Goal: Information Seeking & Learning: Compare options

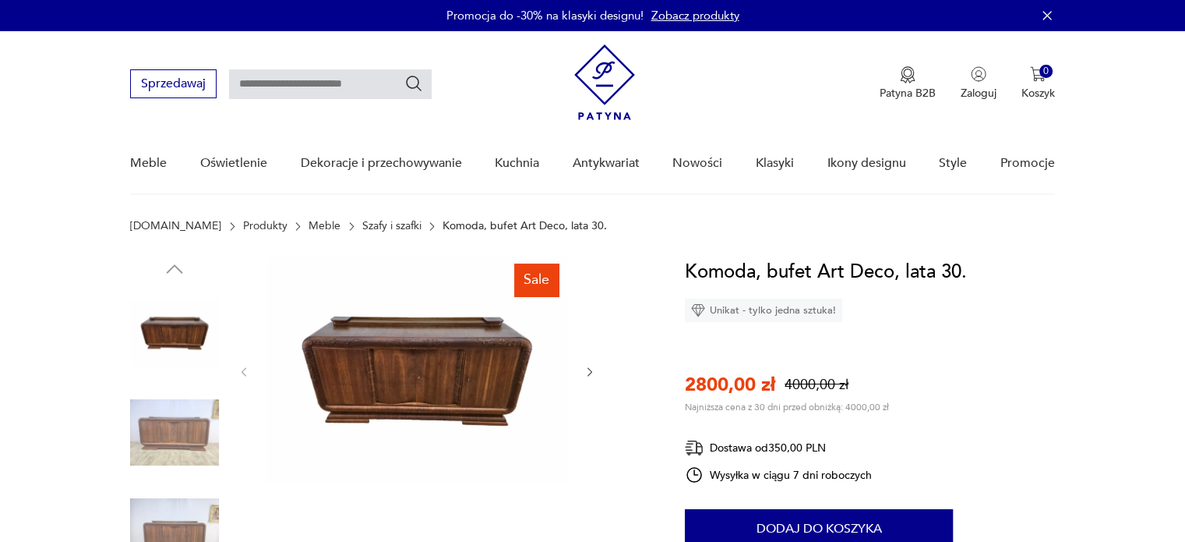
scroll to position [212, 0]
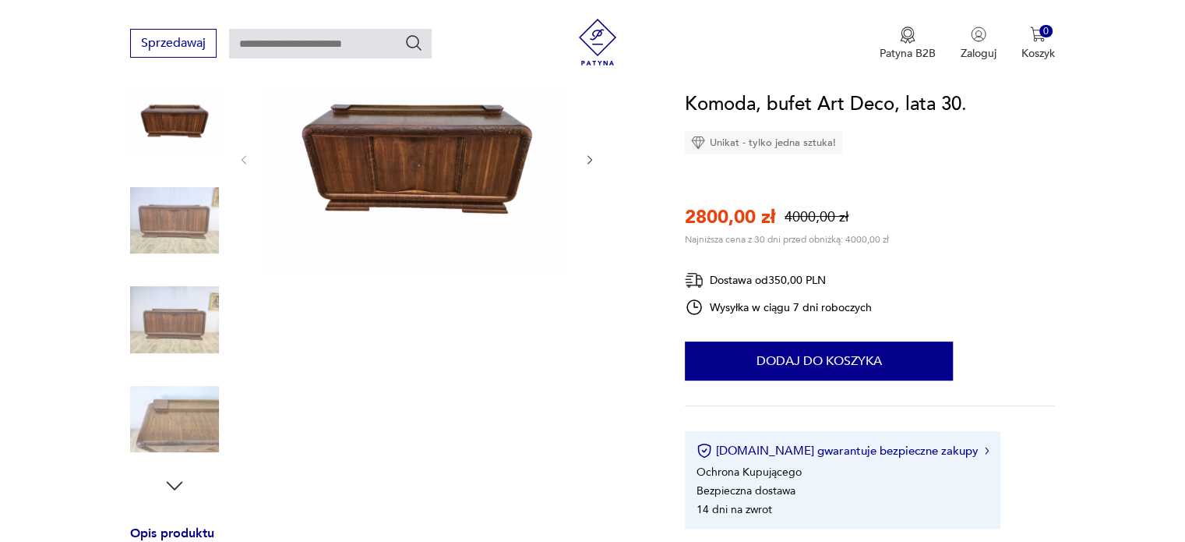
click at [160, 384] on img at bounding box center [174, 419] width 89 height 89
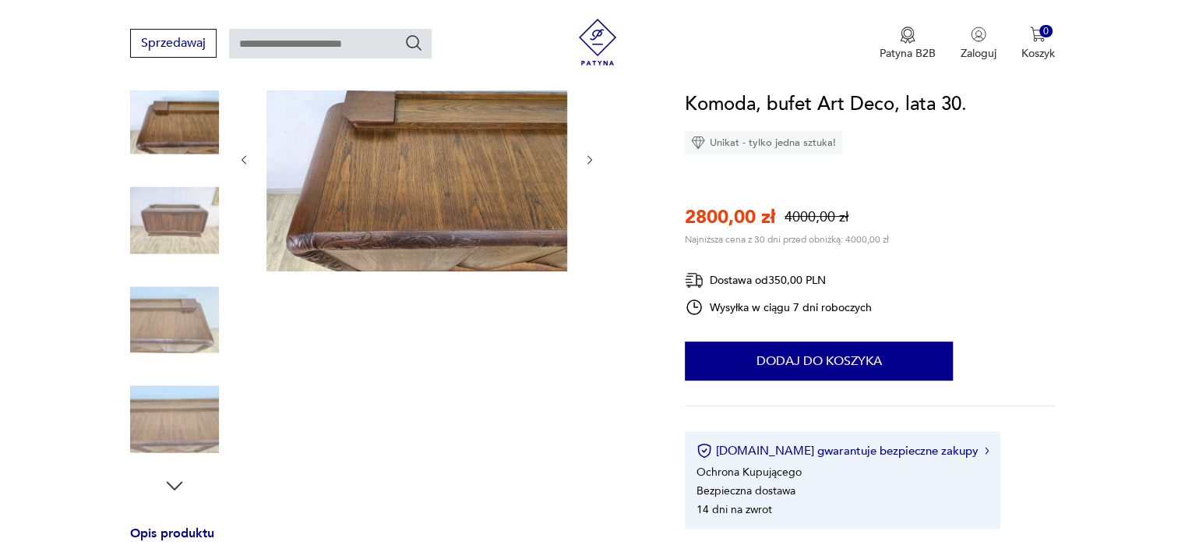
scroll to position [6, 0]
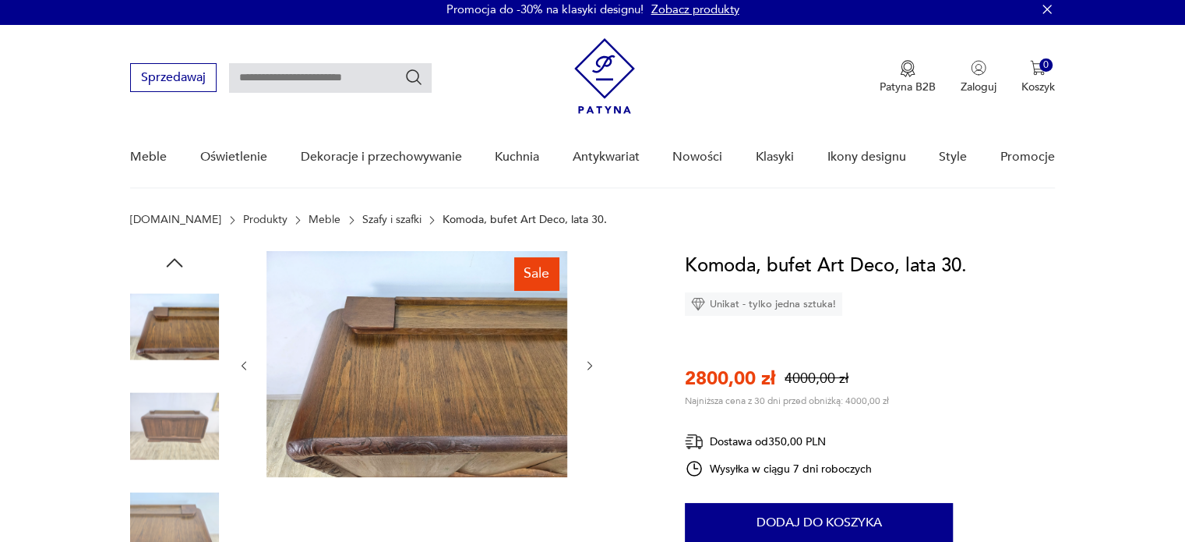
click at [362, 220] on link "Szafy i szafki" at bounding box center [391, 219] width 59 height 12
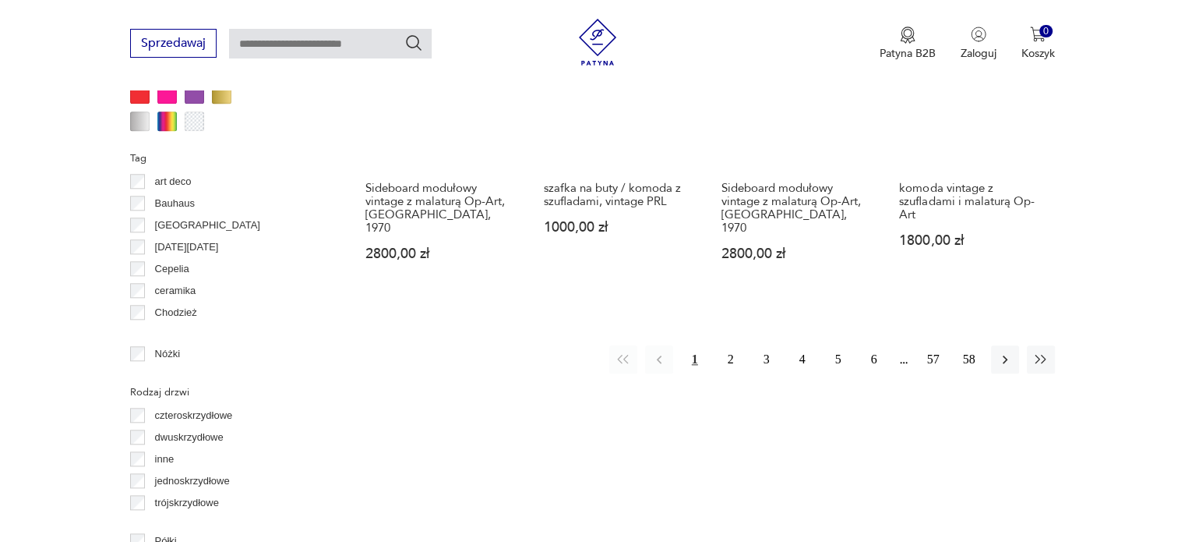
scroll to position [1593, 0]
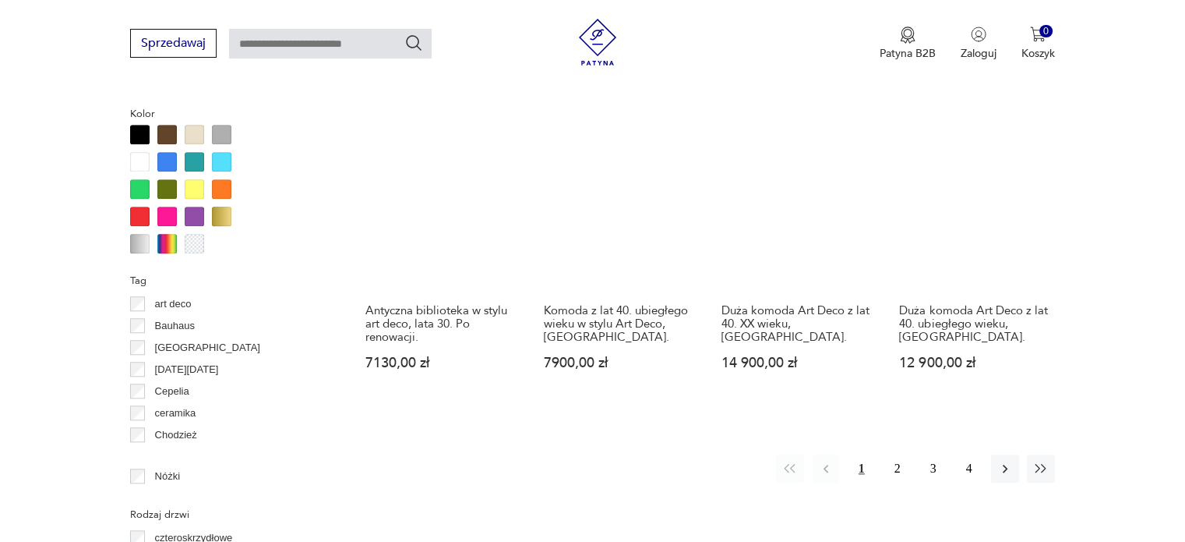
scroll to position [1473, 0]
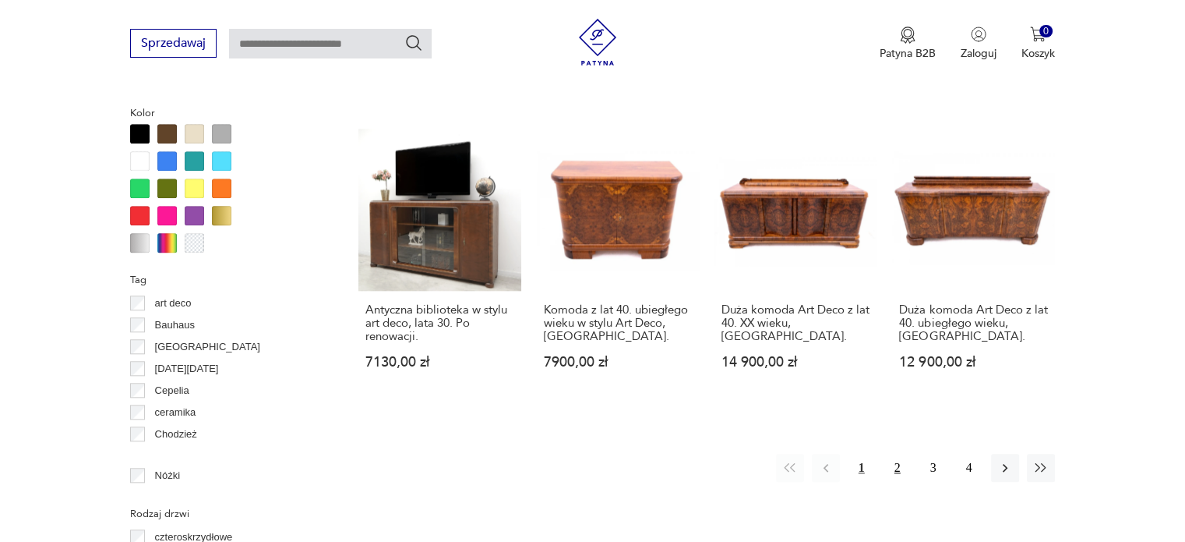
click at [892, 465] on button "2" at bounding box center [898, 467] width 28 height 28
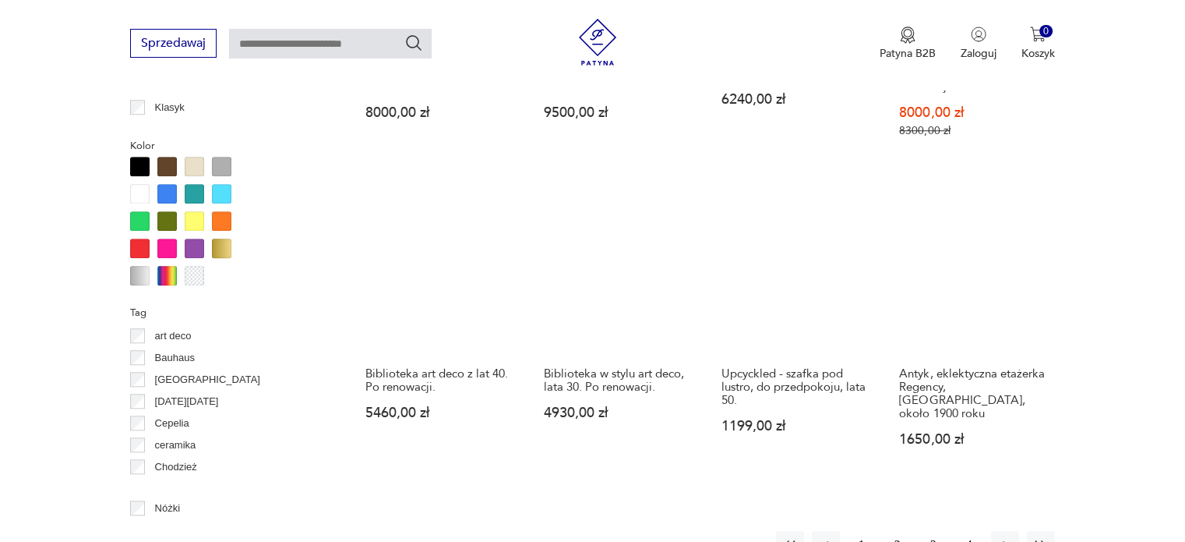
scroll to position [1439, 0]
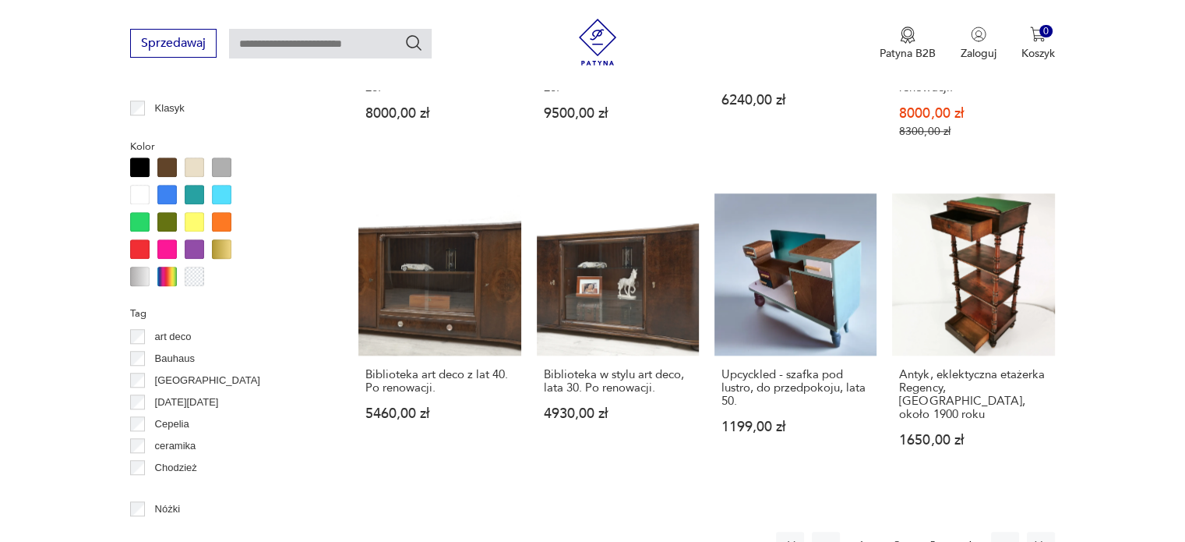
click at [930, 531] on button "3" at bounding box center [933, 545] width 28 height 28
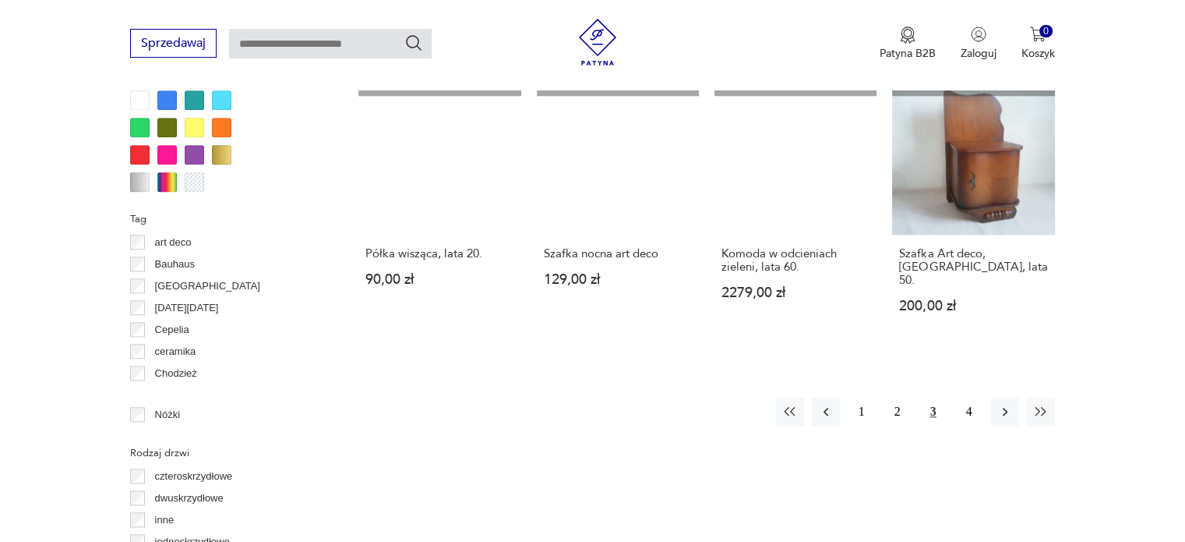
scroll to position [1537, 0]
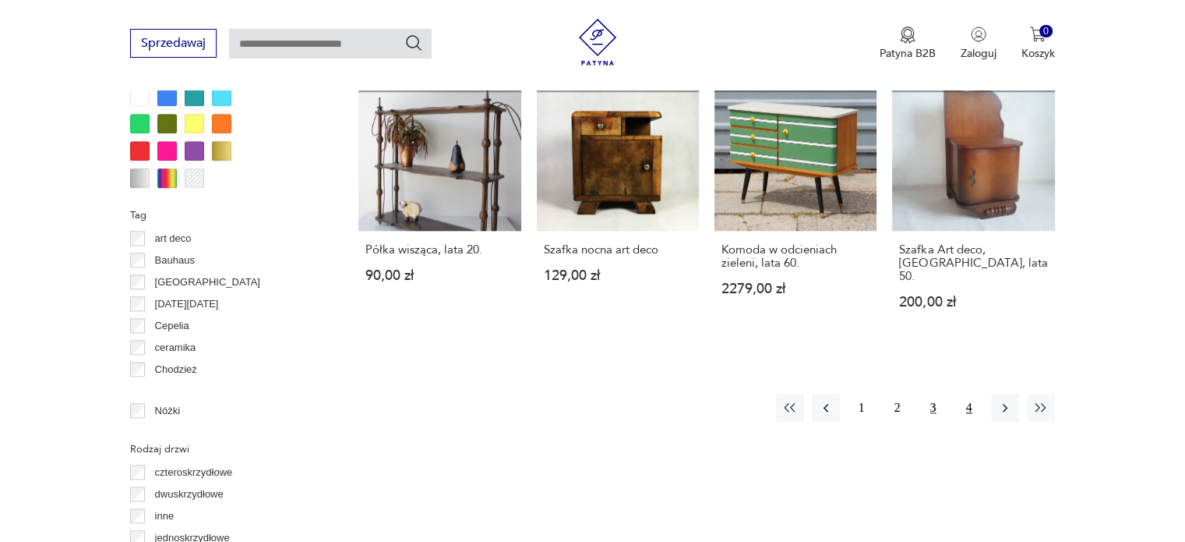
click at [966, 393] on button "4" at bounding box center [969, 407] width 28 height 28
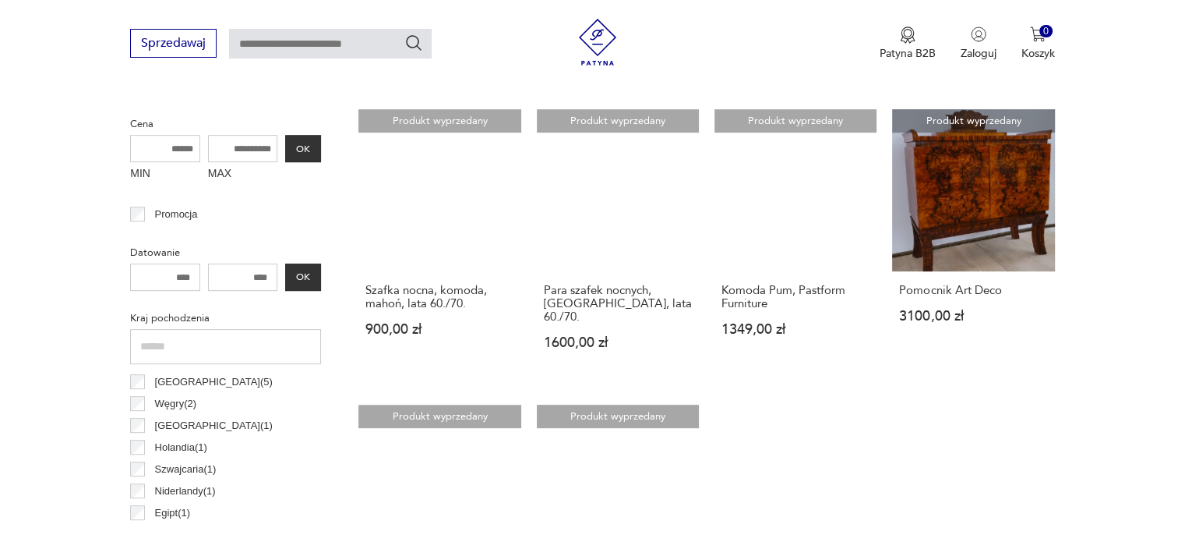
scroll to position [591, 0]
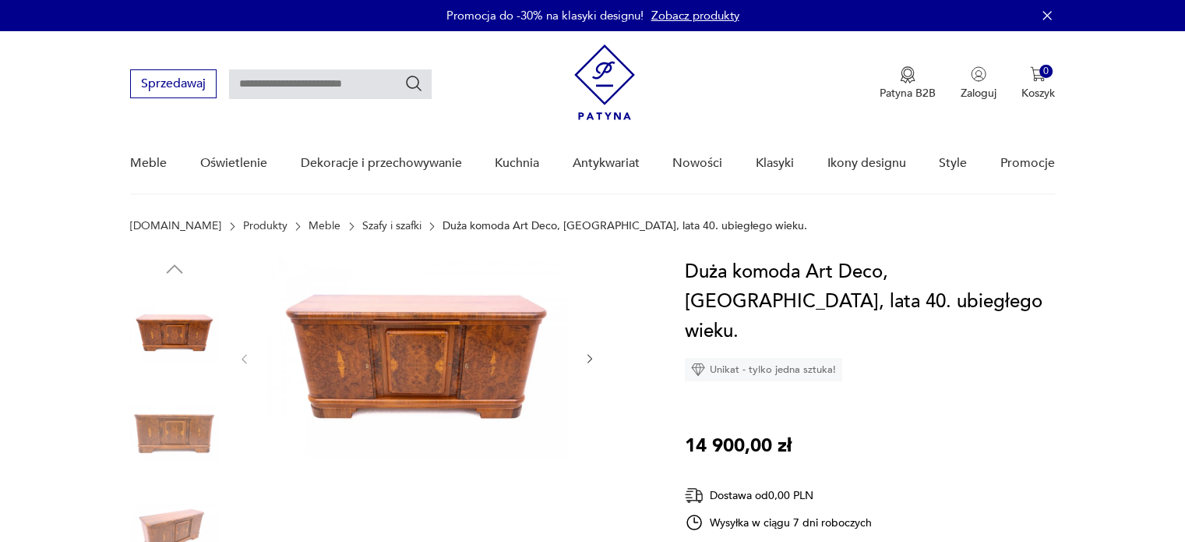
click at [398, 349] on img at bounding box center [416, 357] width 301 height 200
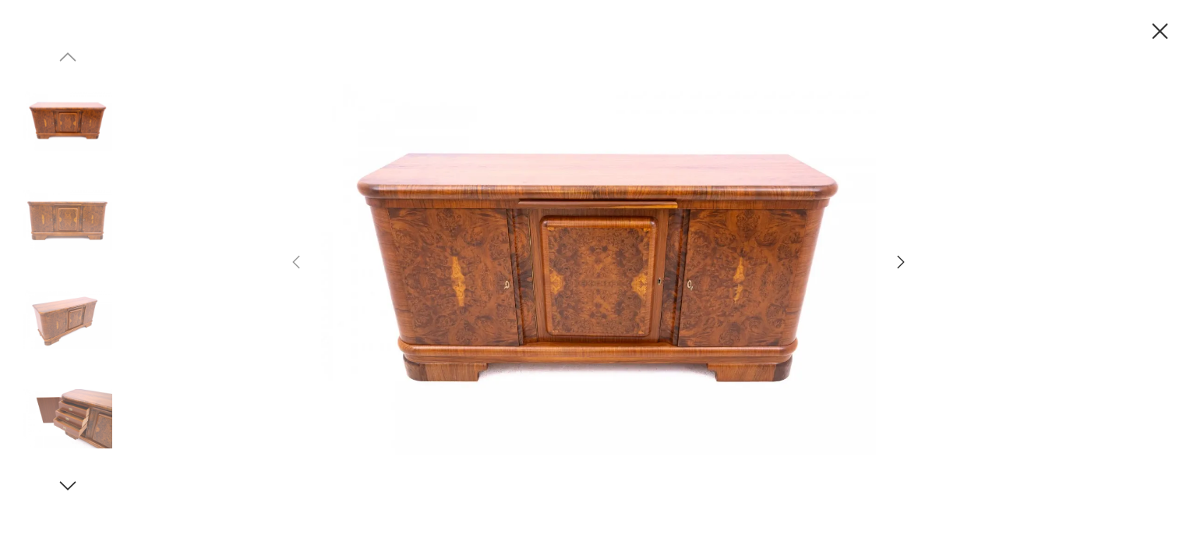
click at [47, 428] on img at bounding box center [67, 418] width 89 height 89
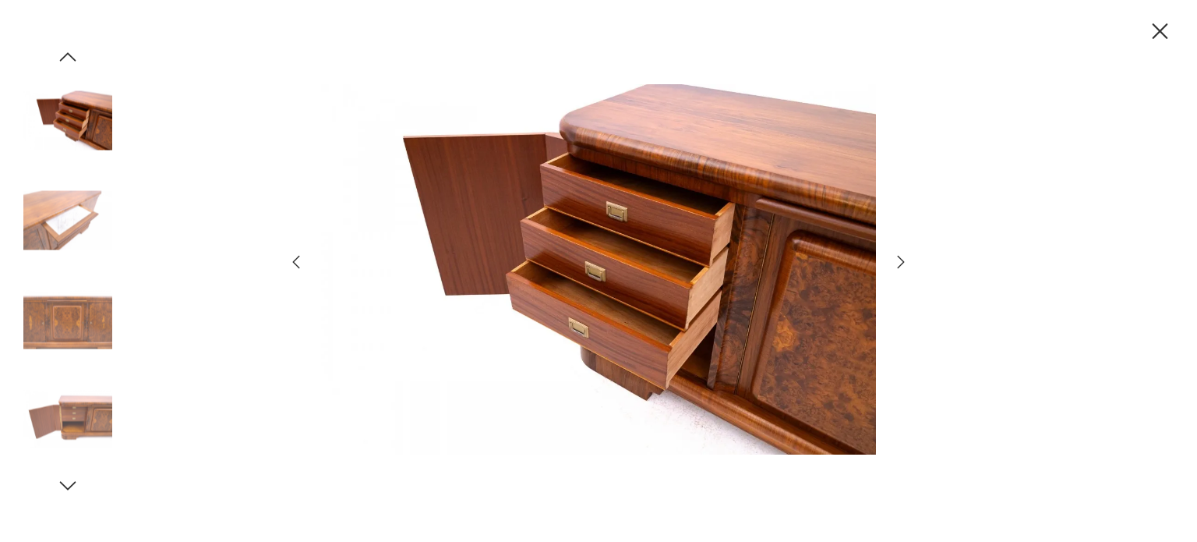
click at [59, 358] on img at bounding box center [67, 319] width 89 height 89
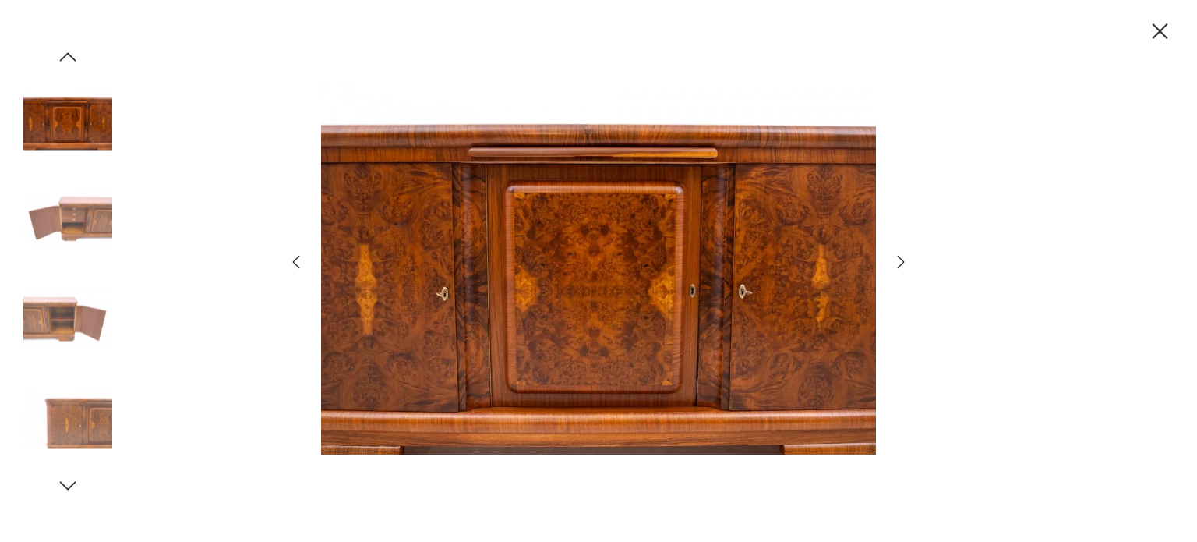
click at [88, 220] on img at bounding box center [67, 219] width 89 height 89
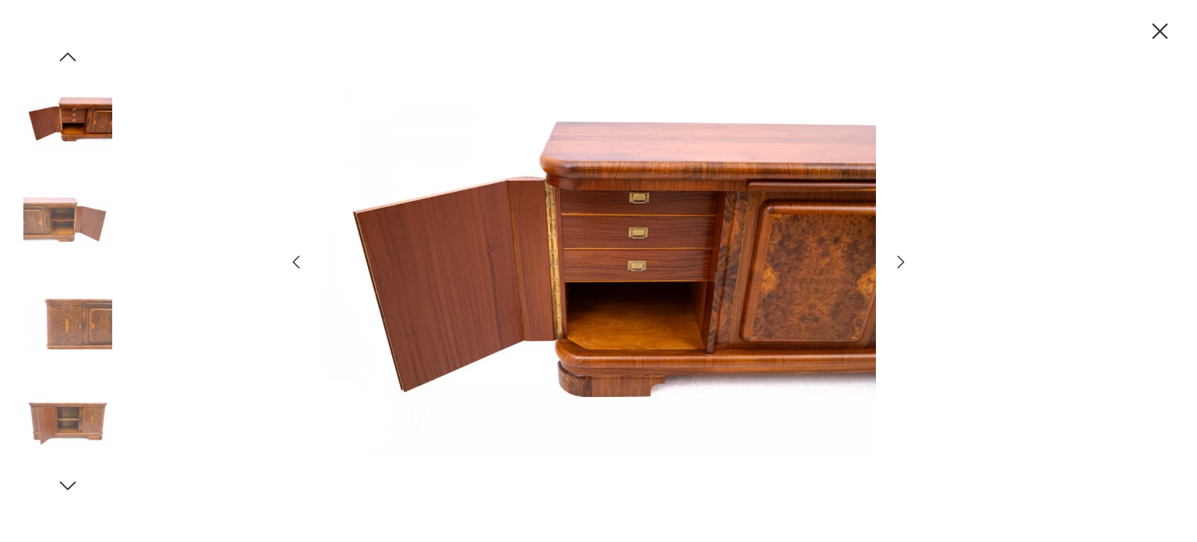
click at [93, 120] on img at bounding box center [67, 120] width 89 height 89
click at [64, 451] on img at bounding box center [67, 418] width 89 height 89
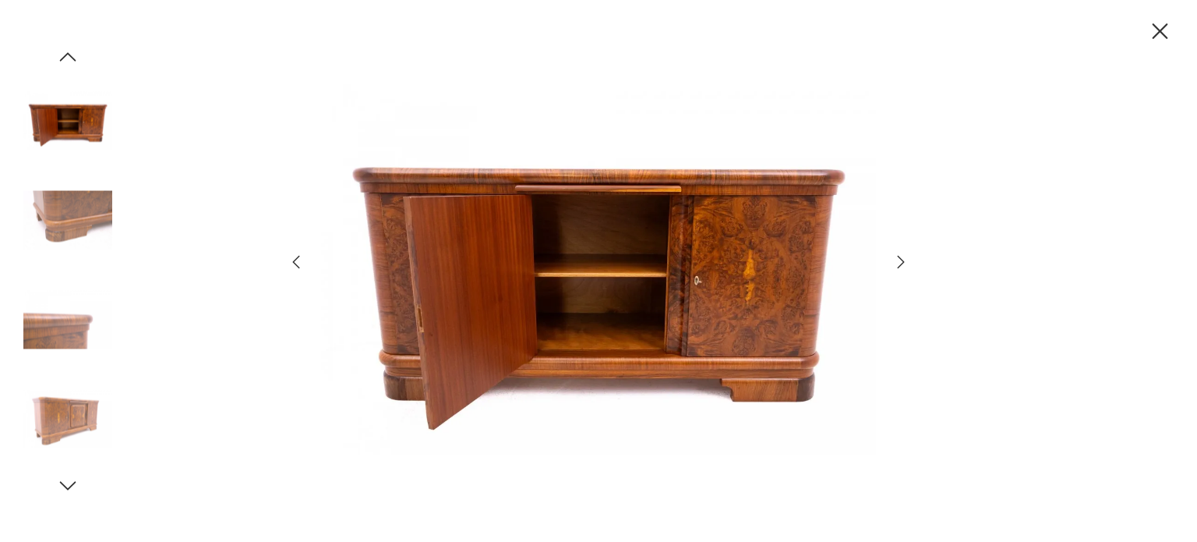
click at [66, 495] on icon "button" at bounding box center [67, 485] width 23 height 23
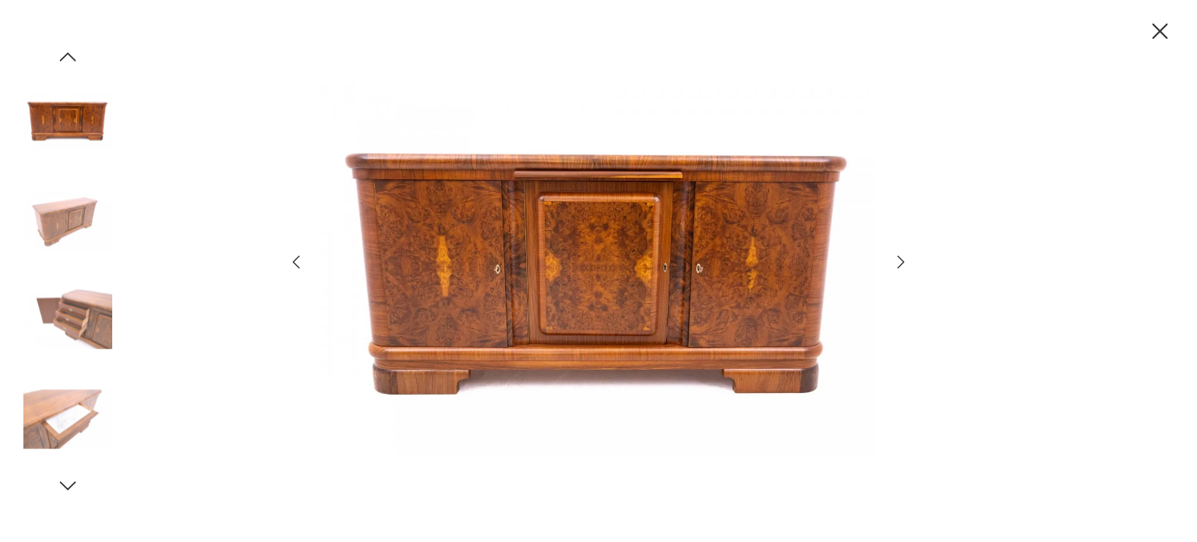
click at [1166, 25] on icon "button" at bounding box center [1159, 31] width 27 height 27
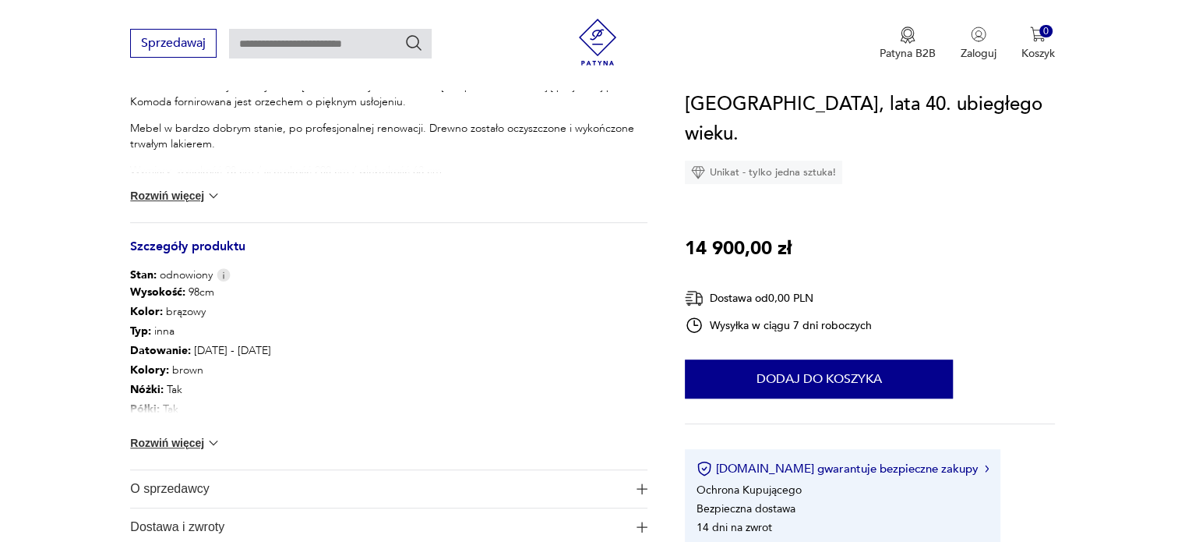
scroll to position [714, 0]
click at [164, 446] on button "Rozwiń więcej" at bounding box center [175, 443] width 90 height 16
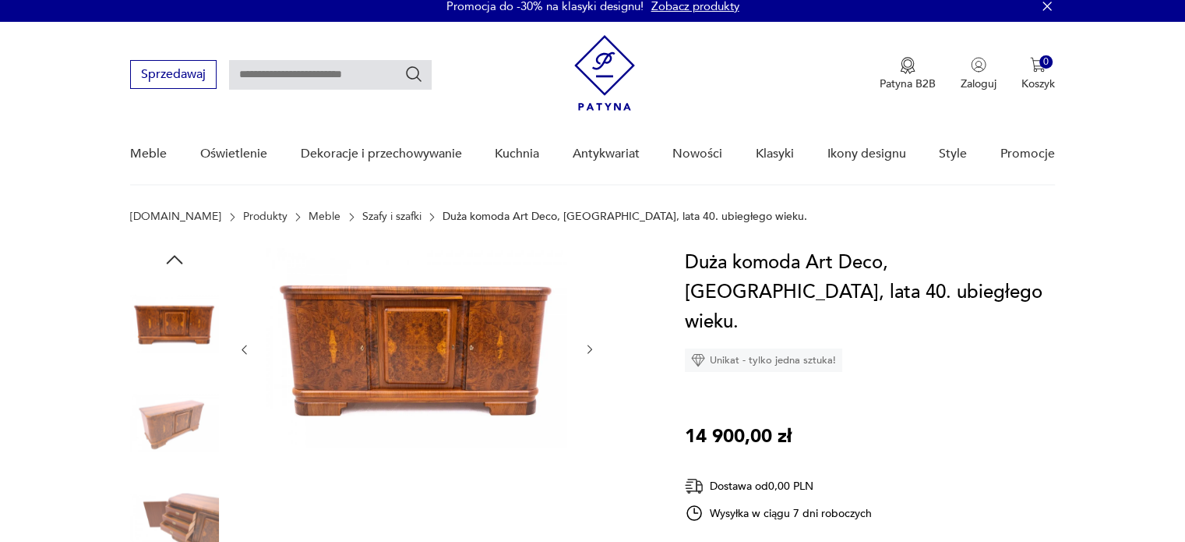
scroll to position [11, 0]
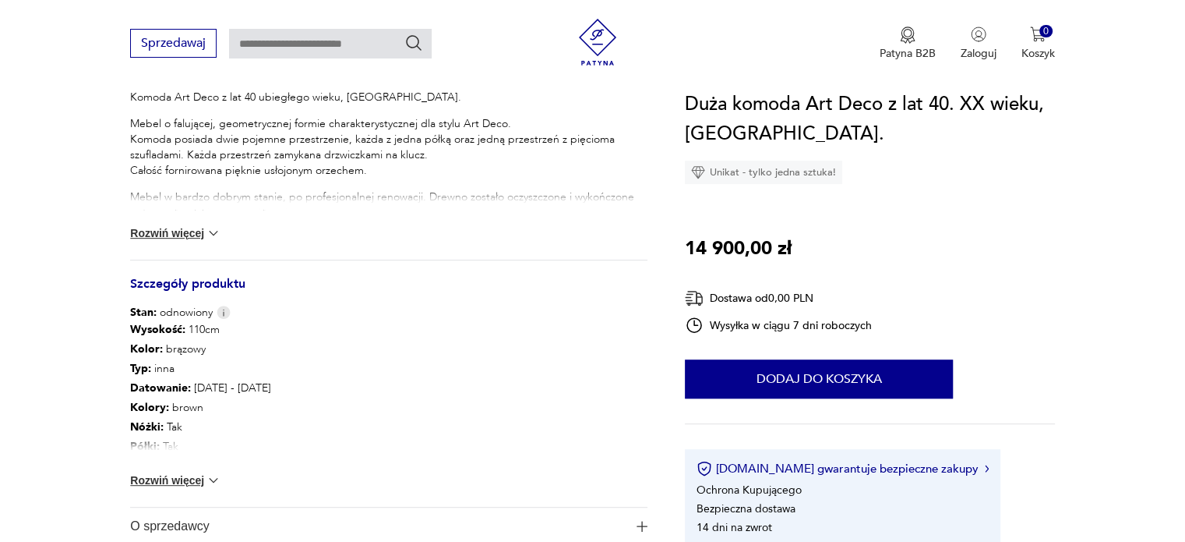
scroll to position [678, 0]
click at [206, 476] on img at bounding box center [214, 479] width 16 height 16
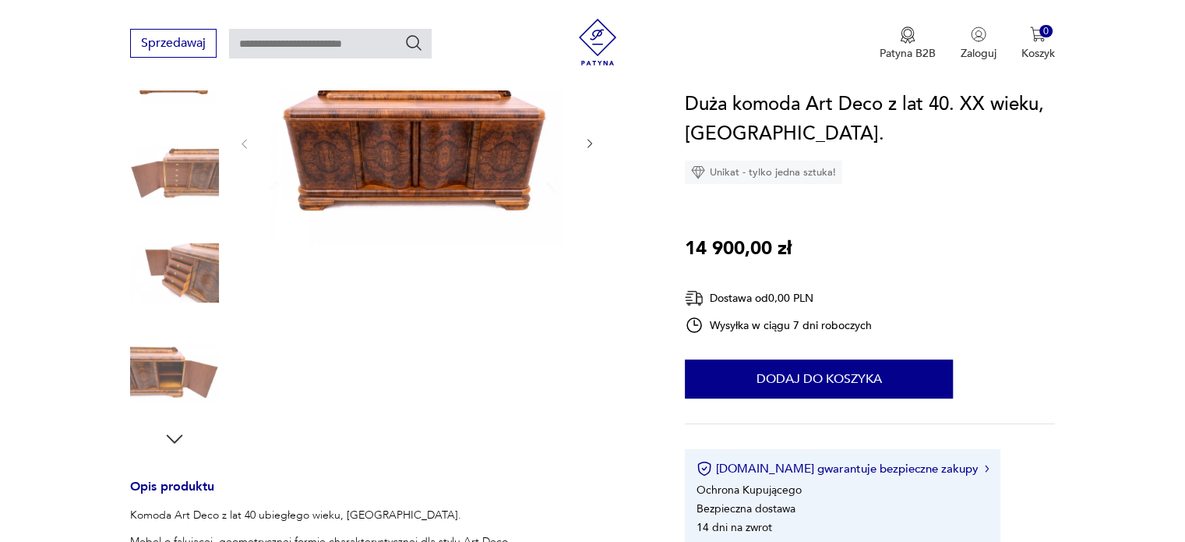
scroll to position [98, 0]
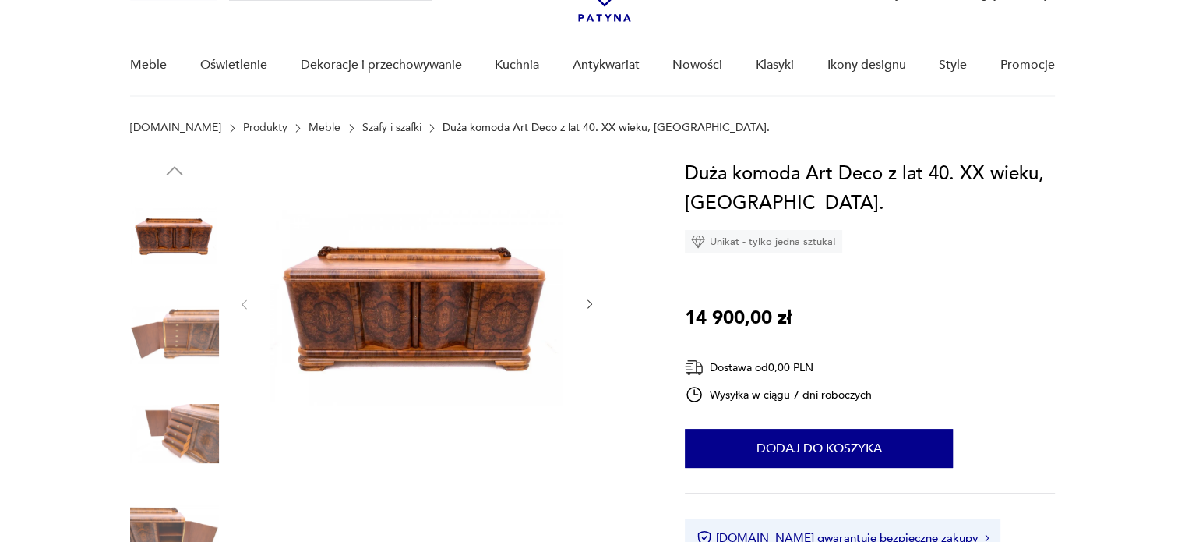
click at [174, 242] on img at bounding box center [174, 234] width 89 height 89
click at [156, 425] on img at bounding box center [174, 433] width 89 height 89
